Goal: Task Accomplishment & Management: Manage account settings

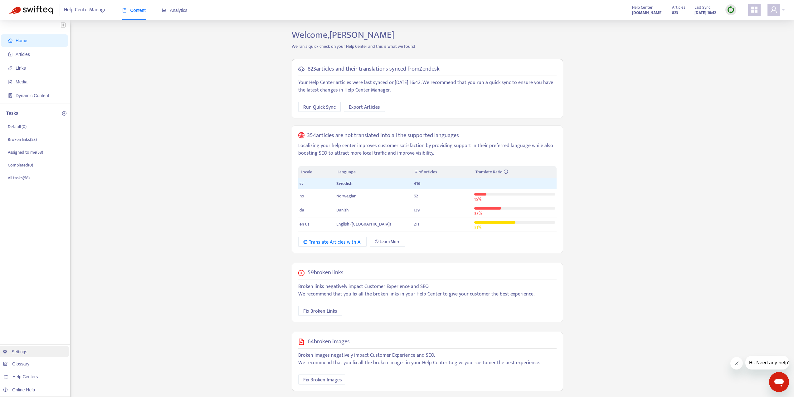
click at [27, 353] on link "Settings" at bounding box center [15, 351] width 24 height 5
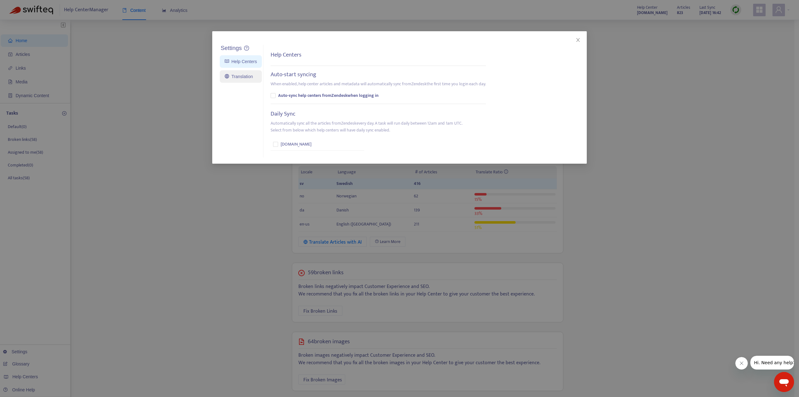
click at [250, 75] on link "Translation" at bounding box center [239, 76] width 28 height 5
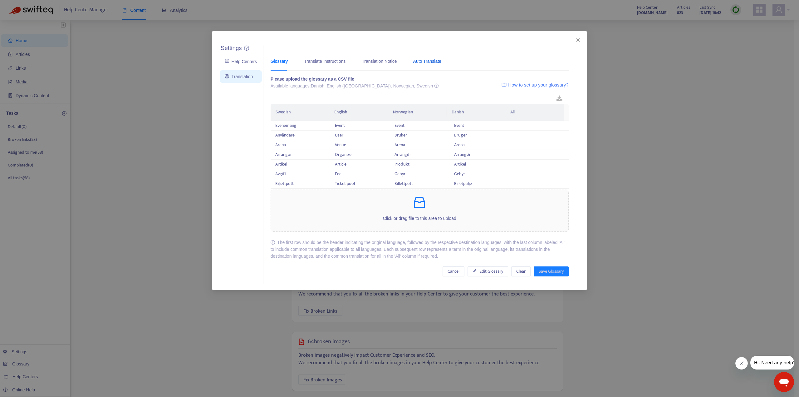
click at [426, 62] on div "Auto Translate" at bounding box center [427, 61] width 28 height 7
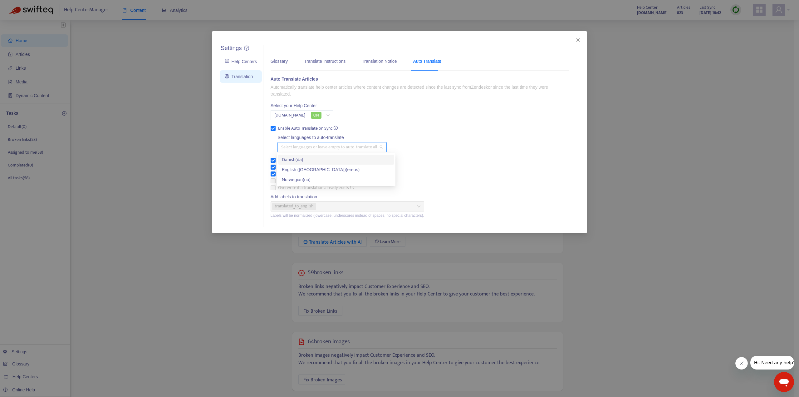
click at [300, 145] on div at bounding box center [329, 146] width 100 height 7
click at [302, 157] on div "Danish ( da )" at bounding box center [336, 159] width 109 height 7
click at [316, 168] on div "English ([GEOGRAPHIC_DATA]) ( en-us )" at bounding box center [336, 169] width 109 height 7
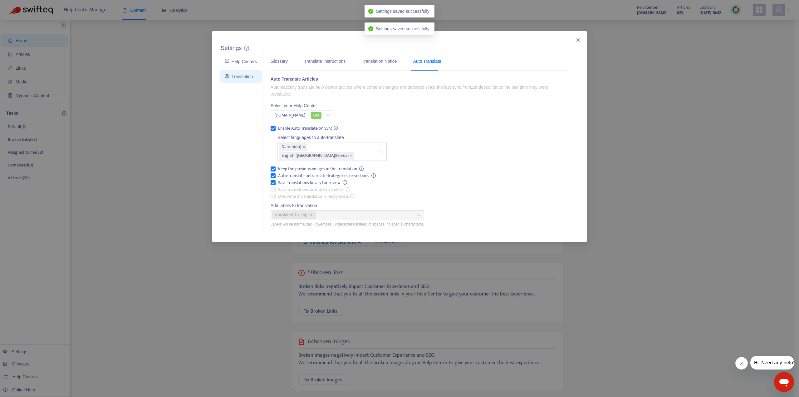
click at [447, 174] on div "Auto Translate Articles Automatically translate help center articles where cont…" at bounding box center [420, 152] width 298 height 153
click at [149, 232] on div "Settings Help Centers Translation Settings Glossary Translate Instructions Tran…" at bounding box center [399, 198] width 799 height 397
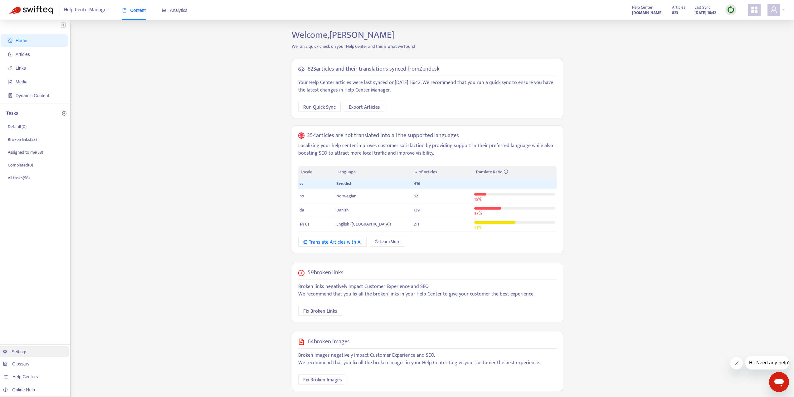
click at [27, 352] on link "Settings" at bounding box center [15, 351] width 24 height 5
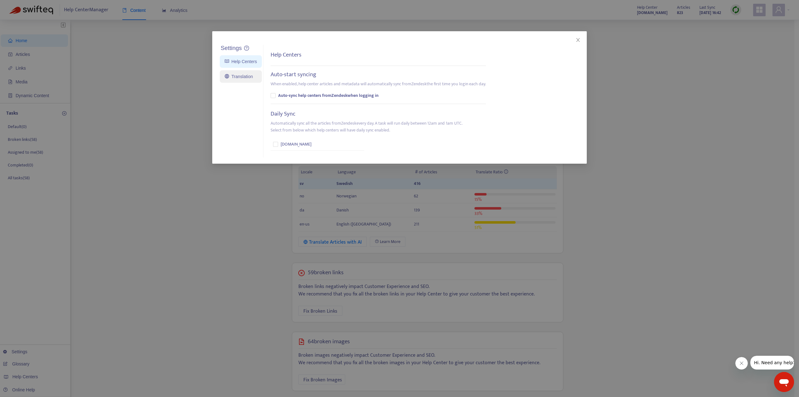
click at [238, 74] on link "Translation" at bounding box center [239, 76] width 28 height 5
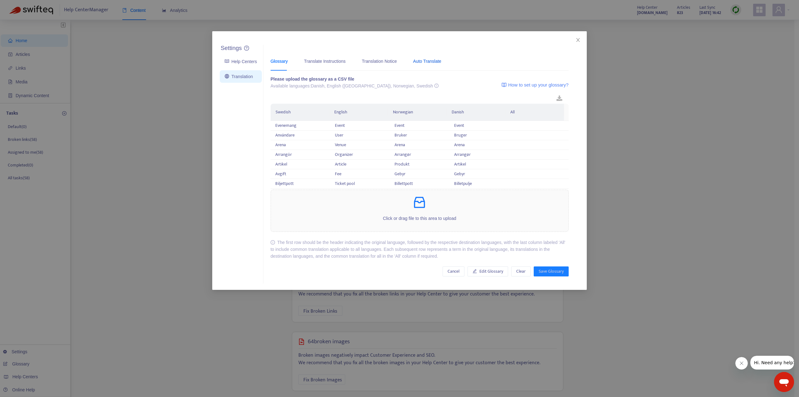
click at [421, 63] on div "Auto Translate" at bounding box center [427, 61] width 28 height 7
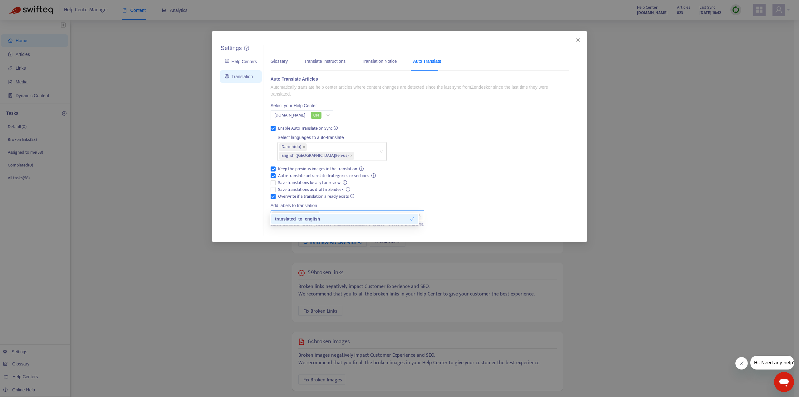
click at [321, 211] on div "translated_to_english" at bounding box center [344, 215] width 144 height 9
click at [315, 214] on icon "close" at bounding box center [316, 215] width 2 height 2
type input "**********"
click at [311, 216] on div "auto_translated" at bounding box center [344, 218] width 139 height 7
click at [465, 203] on div "Auto Translate Articles Automatically translate help center articles where cont…" at bounding box center [420, 152] width 298 height 153
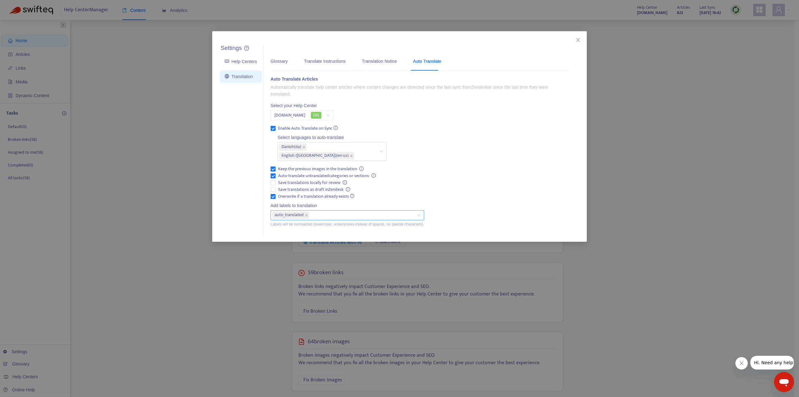
click at [426, 35] on div "Settings Help Centers Translation Settings Glossary Translate Instructions Tran…" at bounding box center [399, 136] width 374 height 210
click at [336, 63] on div "Translate Instructions" at bounding box center [325, 61] width 42 height 7
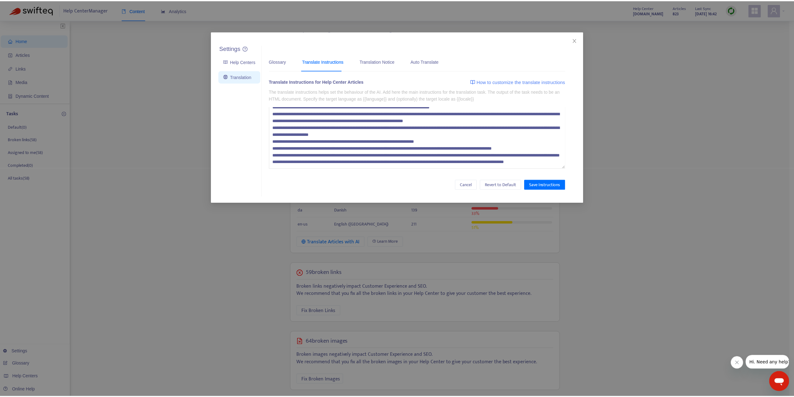
scroll to position [41, 0]
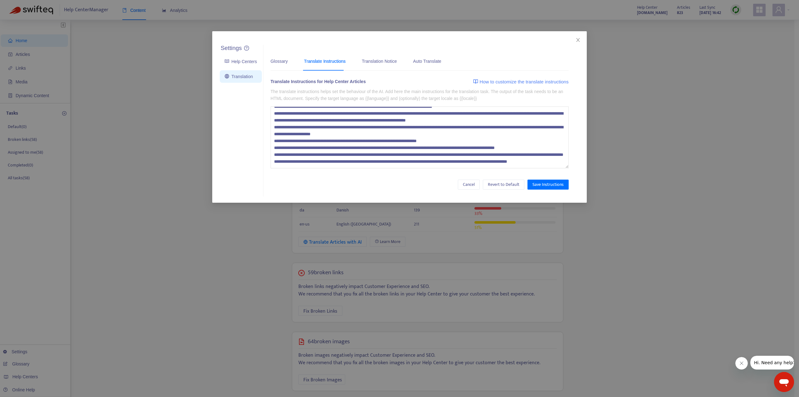
click at [486, 162] on textarea at bounding box center [420, 137] width 298 height 62
type textarea "**********"
click at [541, 183] on span "Save Instructions" at bounding box center [547, 184] width 31 height 7
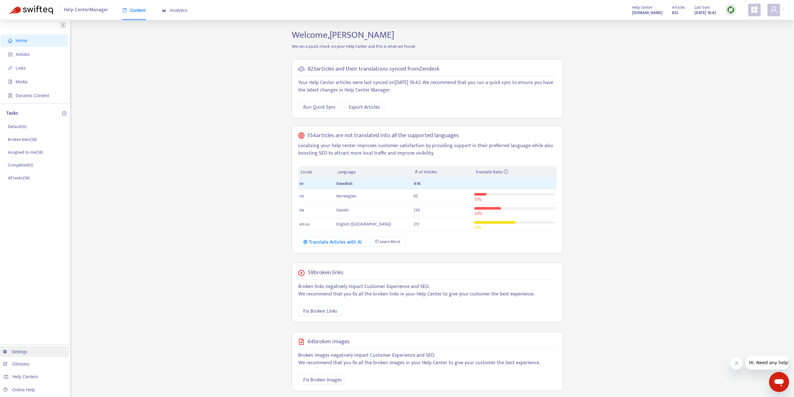
click at [27, 353] on link "Settings" at bounding box center [15, 351] width 24 height 5
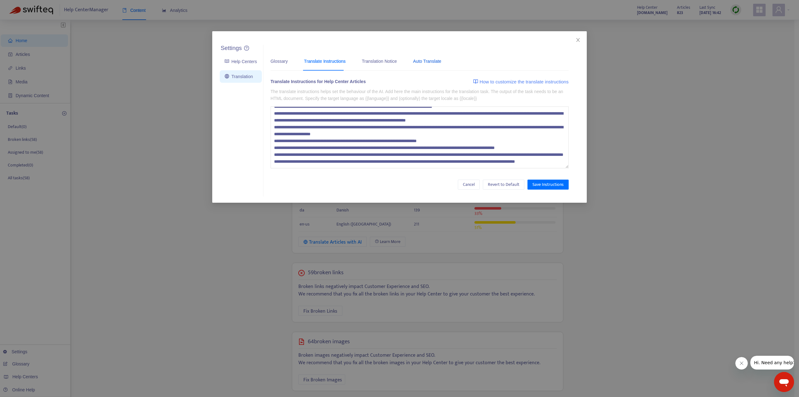
click at [430, 62] on div "Auto Translate" at bounding box center [427, 61] width 28 height 7
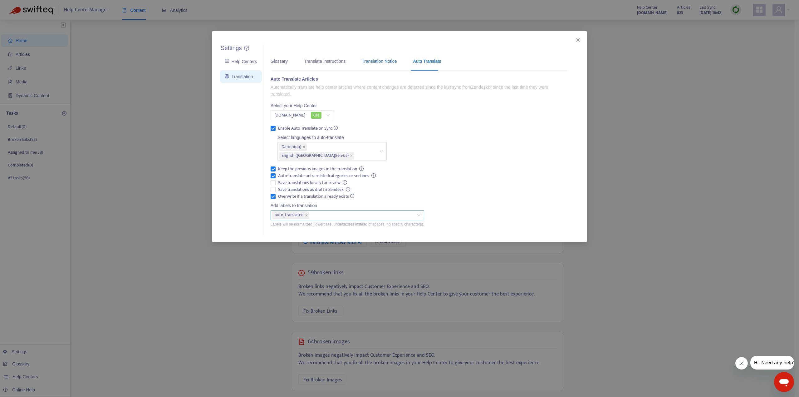
click at [384, 61] on div "Translation Notice" at bounding box center [379, 61] width 35 height 7
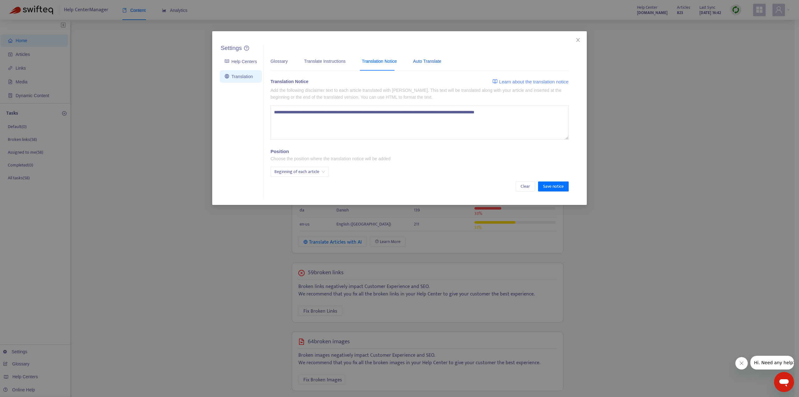
click at [429, 62] on div "Auto Translate" at bounding box center [427, 61] width 28 height 7
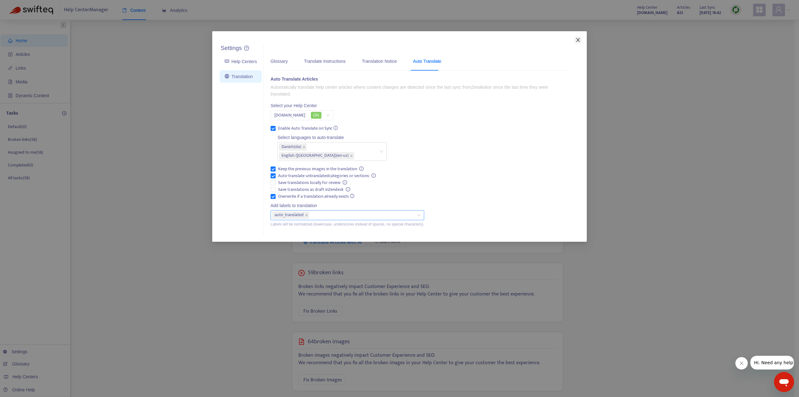
click at [579, 40] on icon "close" at bounding box center [577, 39] width 5 height 5
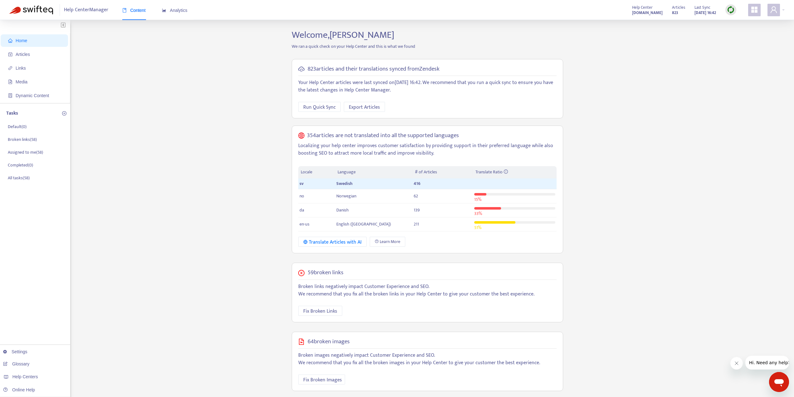
click at [248, 379] on div "Home Articles Links Media Dynamic Content Tasks Default ( 0 ) Broken links ( 58…" at bounding box center [396, 247] width 775 height 437
click at [21, 350] on link "Settings" at bounding box center [15, 351] width 24 height 5
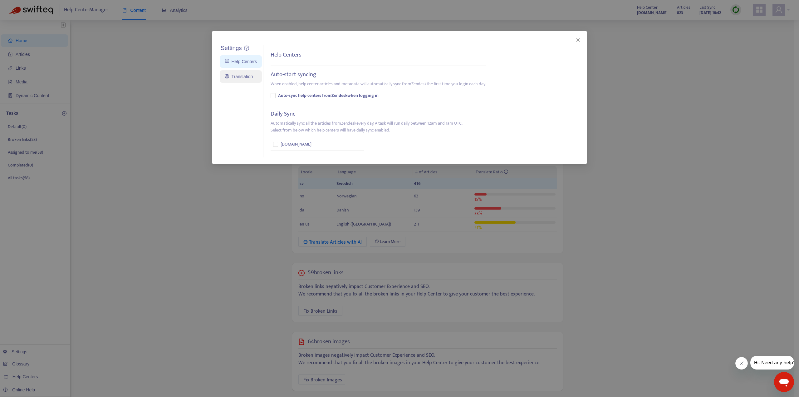
click at [247, 74] on link "Translation" at bounding box center [239, 76] width 28 height 5
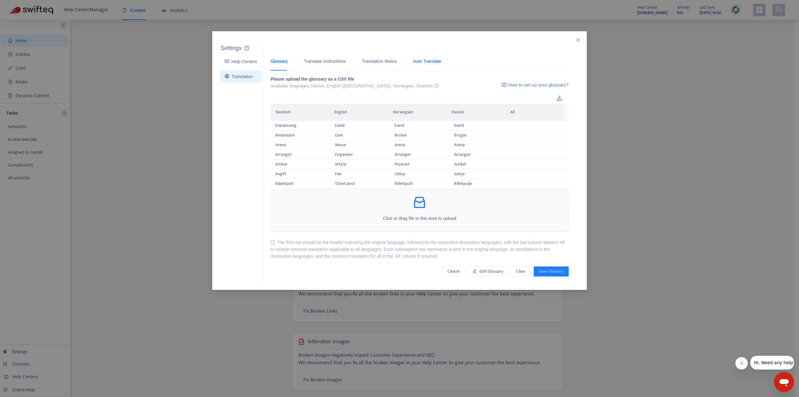
click at [421, 60] on div "Auto Translate" at bounding box center [427, 61] width 28 height 7
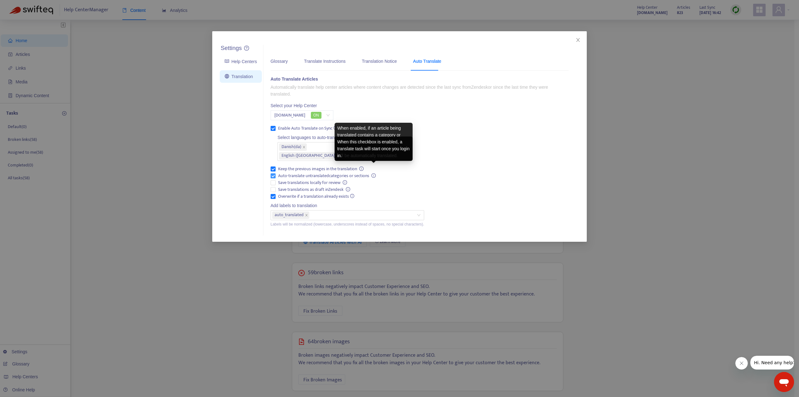
click at [375, 173] on icon "info-circle" at bounding box center [373, 175] width 4 height 4
click at [125, 59] on div "Settings Help Centers Translation Settings Glossary Translate Instructions Tran…" at bounding box center [399, 198] width 799 height 397
